Goal: Transaction & Acquisition: Purchase product/service

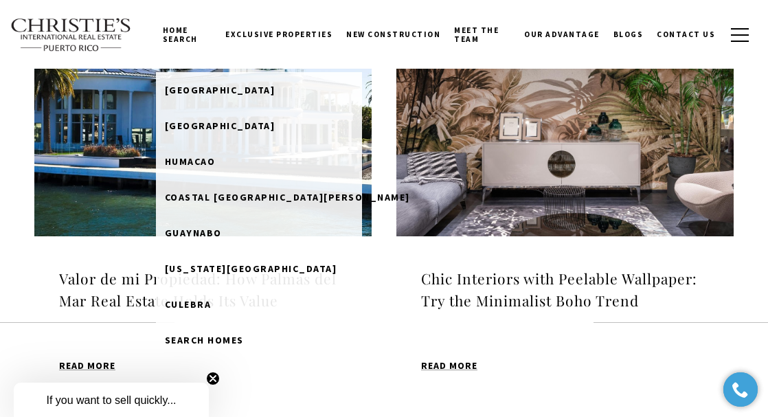
click at [179, 36] on link "Home Search" at bounding box center [187, 34] width 62 height 43
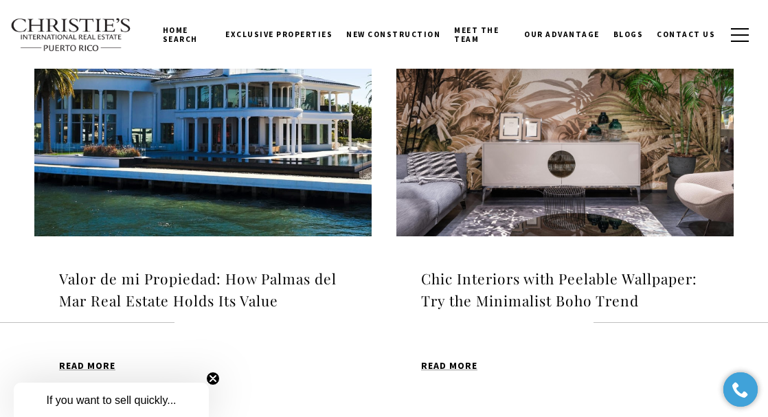
click at [46, 28] on img at bounding box center [71, 35] width 122 height 34
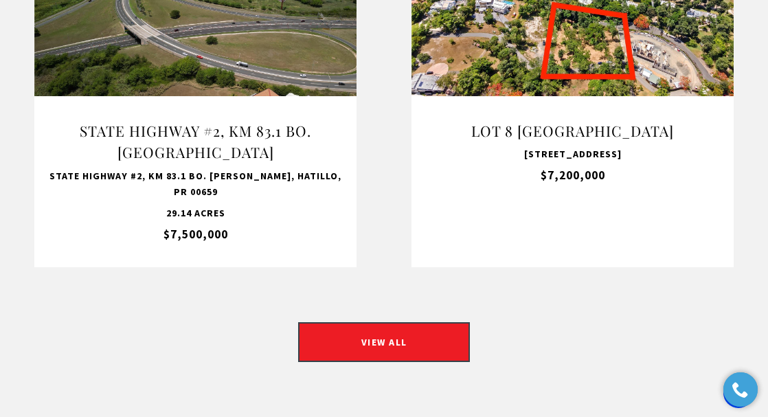
scroll to position [1410, 0]
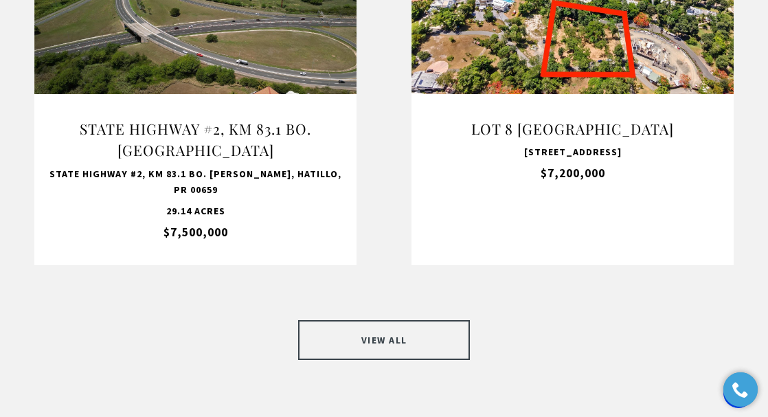
click at [382, 320] on link "VIEW ALL" at bounding box center [384, 340] width 172 height 40
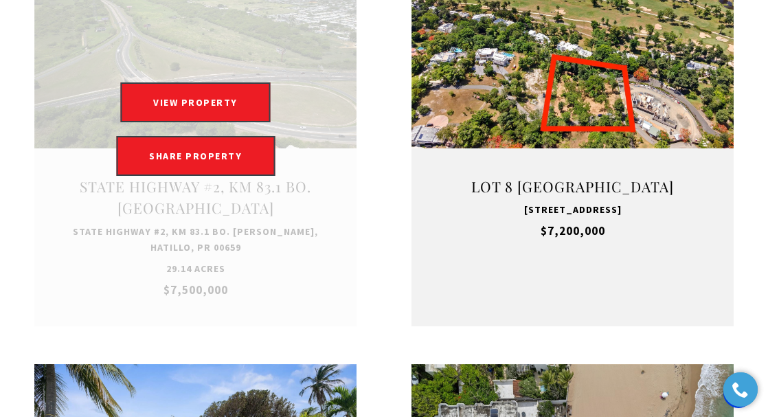
scroll to position [633, 0]
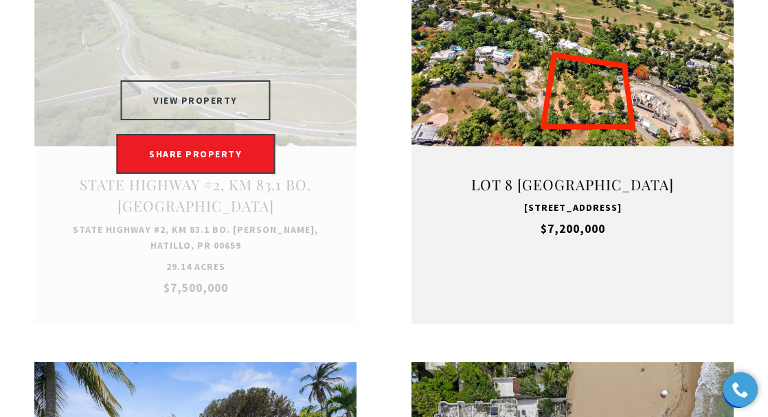
click at [200, 94] on button "VIEW PROPERTY" at bounding box center [195, 100] width 150 height 40
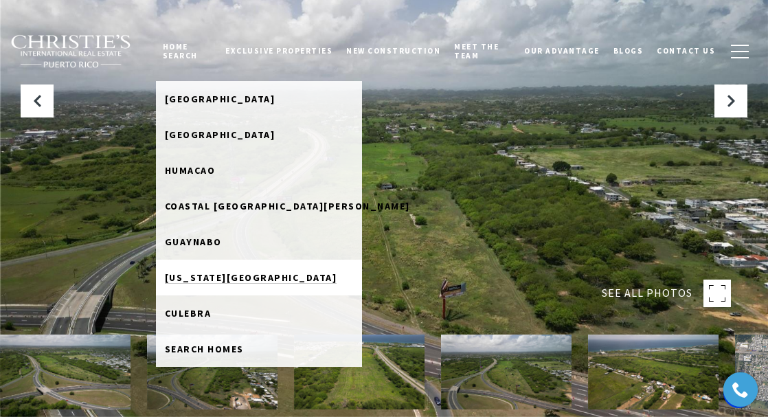
click at [250, 276] on span "[US_STATE][GEOGRAPHIC_DATA]" at bounding box center [251, 277] width 172 height 12
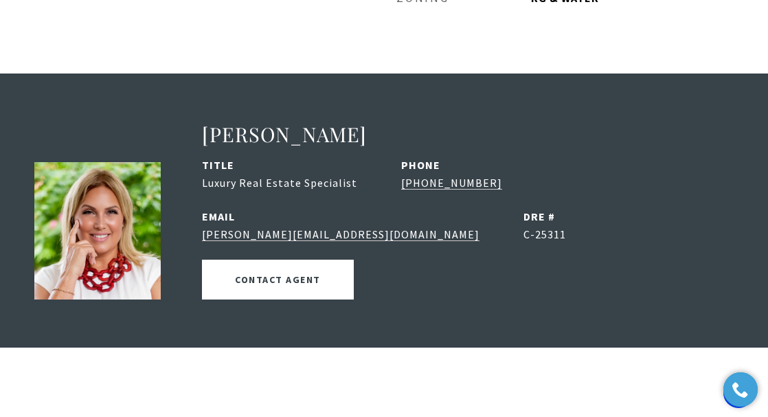
scroll to position [1587, 0]
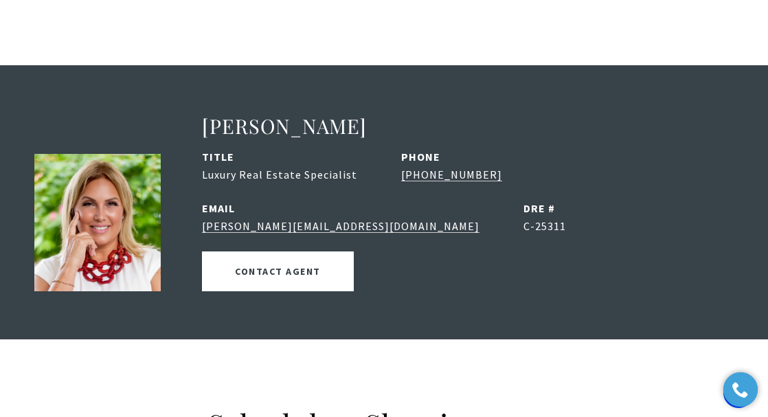
click at [249, 113] on link "[PERSON_NAME]" at bounding box center [284, 126] width 165 height 26
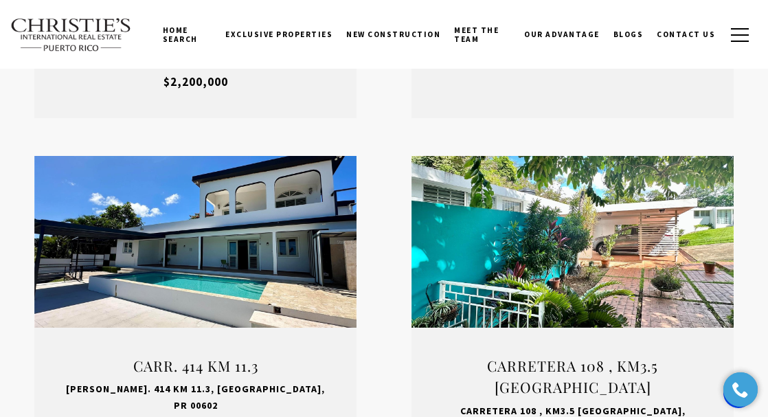
scroll to position [2306, 0]
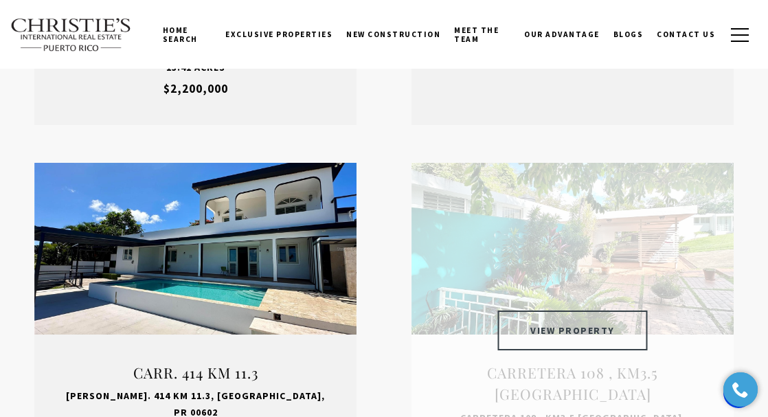
click at [548, 310] on button "VIEW PROPERTY" at bounding box center [572, 330] width 150 height 40
